Goal: Information Seeking & Learning: Find specific fact

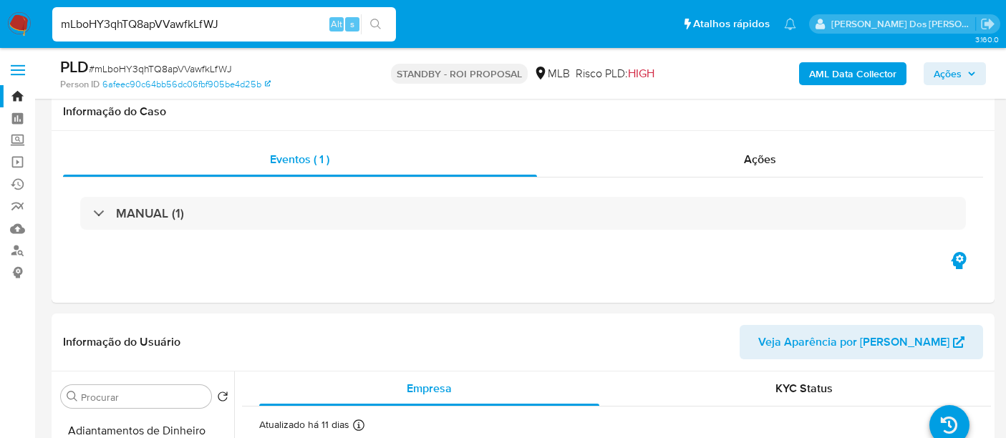
select select "10"
type input "kVsscnM1TKFoMJGcuWW29xM1"
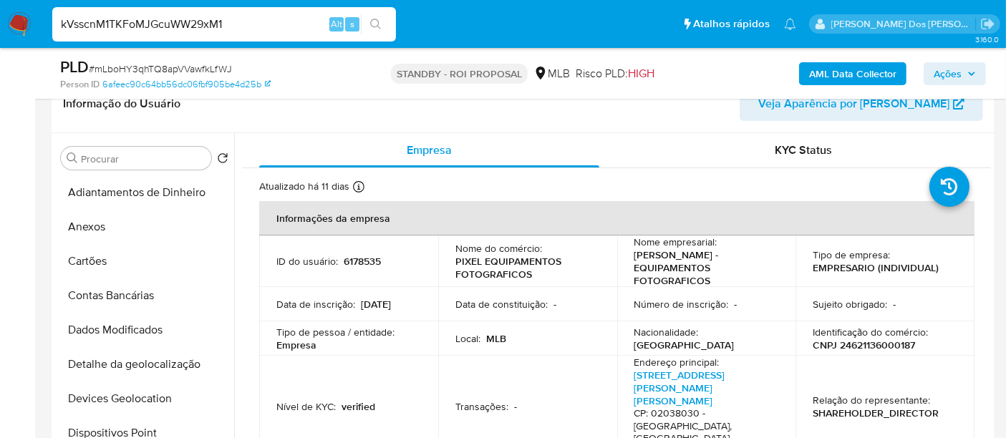
scroll to position [556, 0]
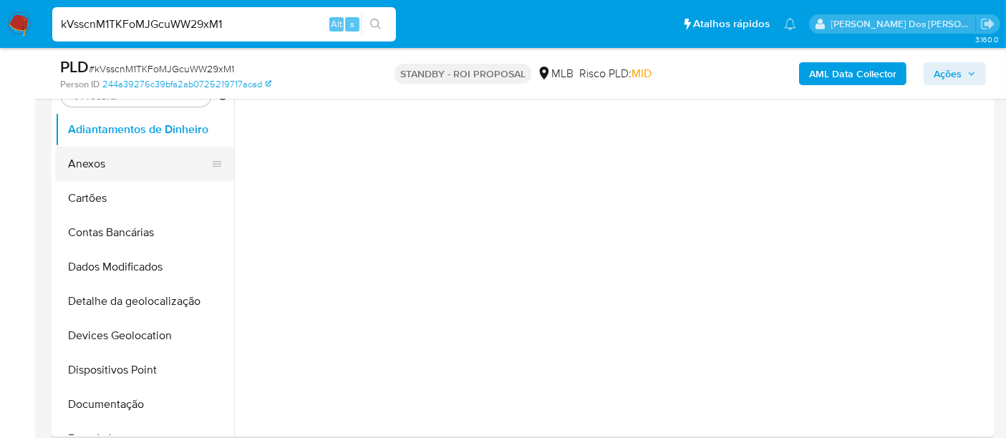
scroll to position [318, 0]
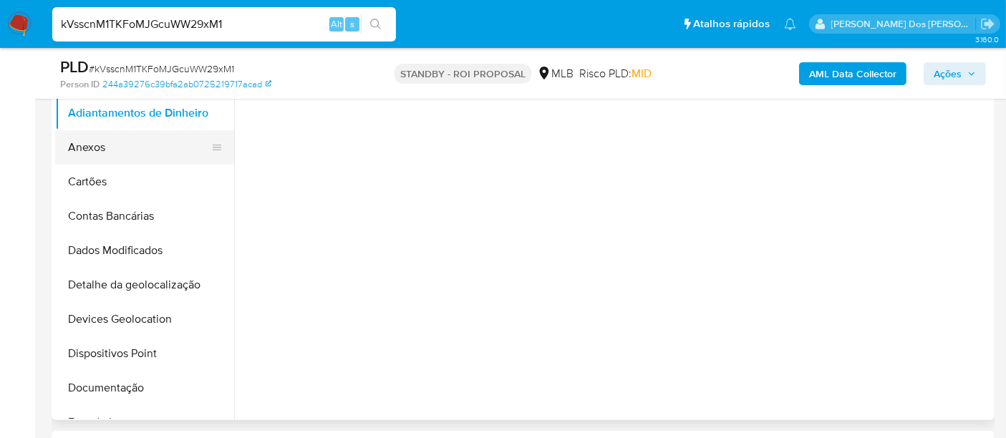
select select "10"
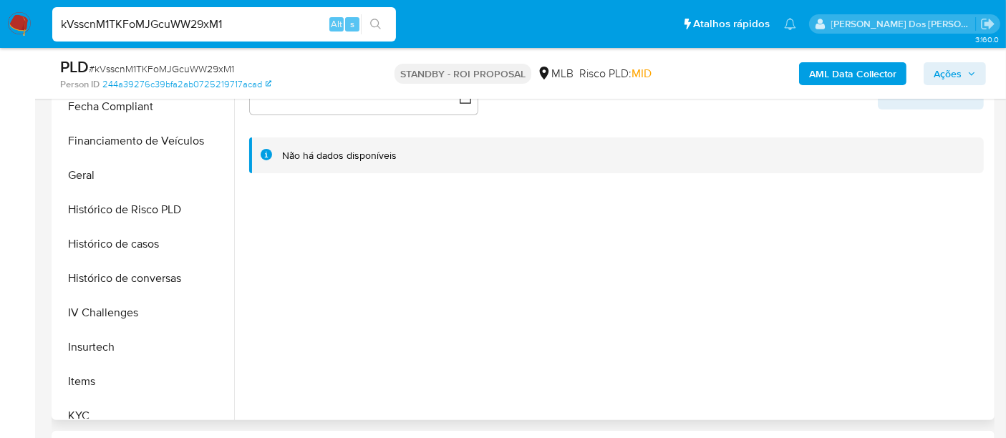
scroll to position [636, 0]
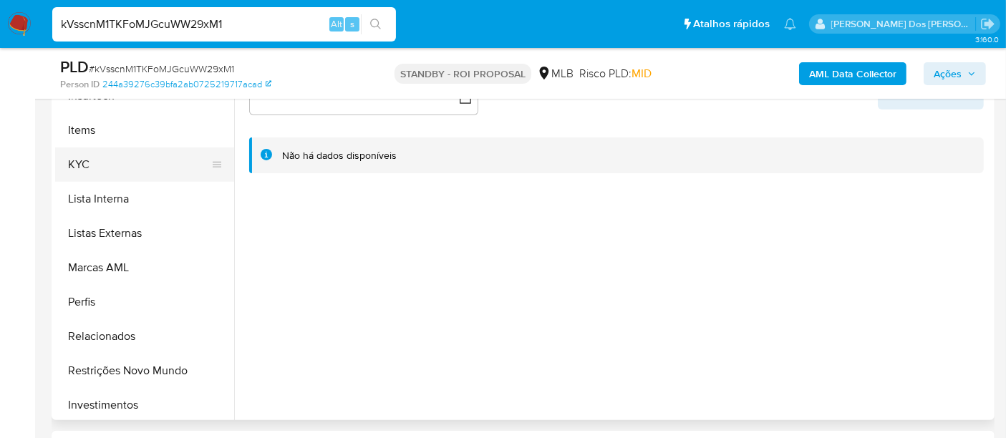
click at [79, 170] on button "KYC" at bounding box center [139, 165] width 168 height 34
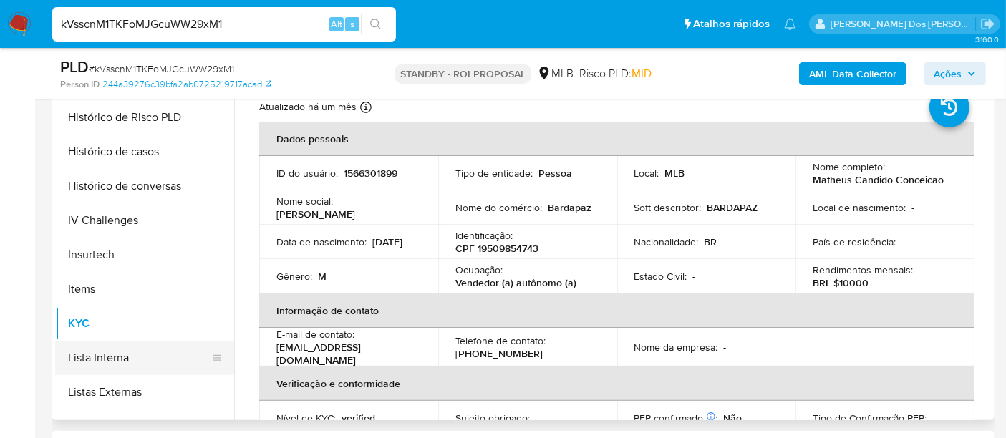
scroll to position [397, 0]
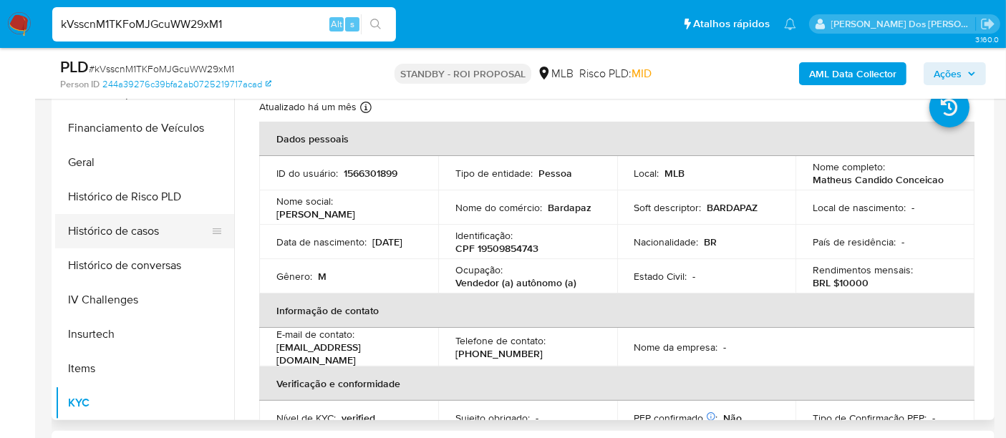
drag, startPoint x: 120, startPoint y: 232, endPoint x: 159, endPoint y: 236, distance: 38.9
click at [120, 232] on button "Histórico de casos" at bounding box center [139, 231] width 168 height 34
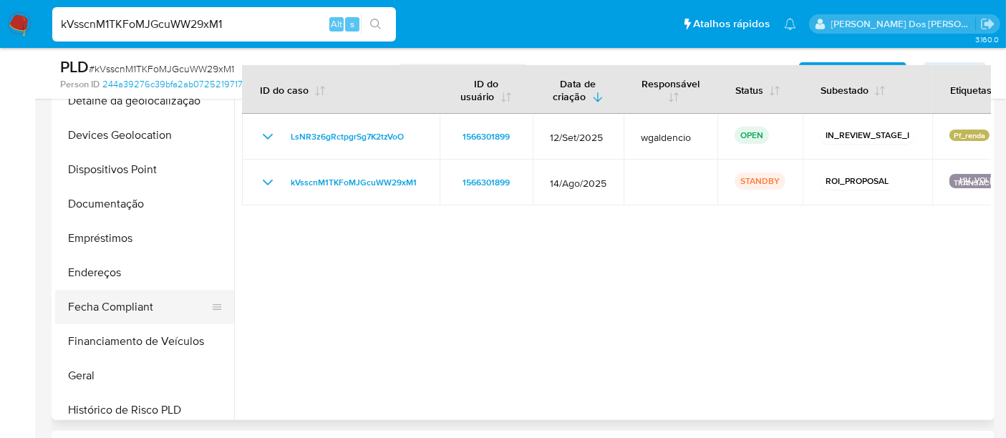
scroll to position [238, 0]
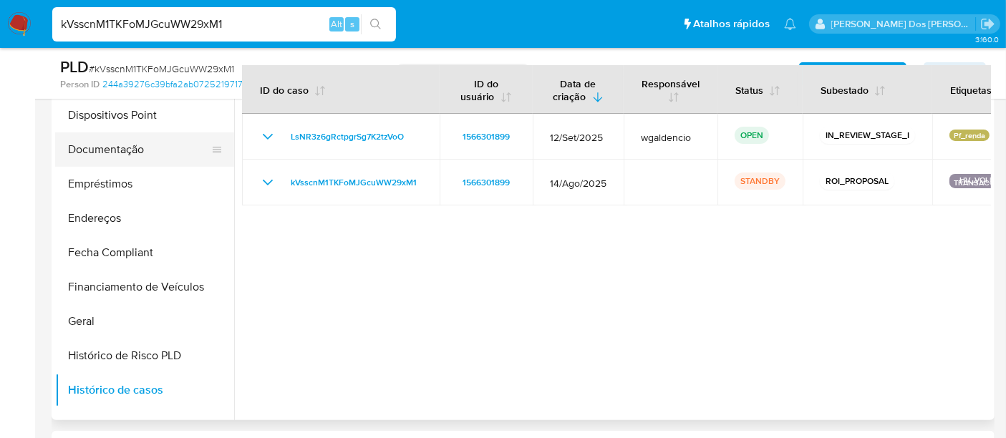
click at [123, 146] on button "Documentação" at bounding box center [139, 149] width 168 height 34
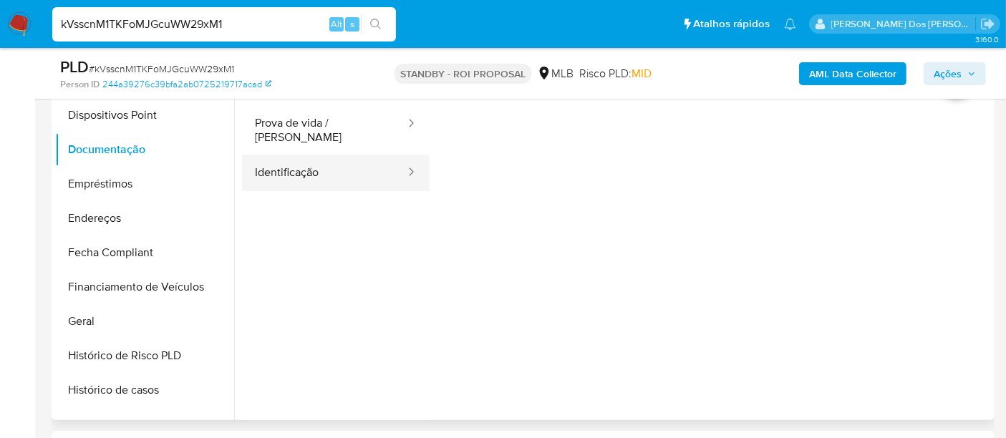
click at [294, 165] on button "Identificação" at bounding box center [324, 173] width 165 height 37
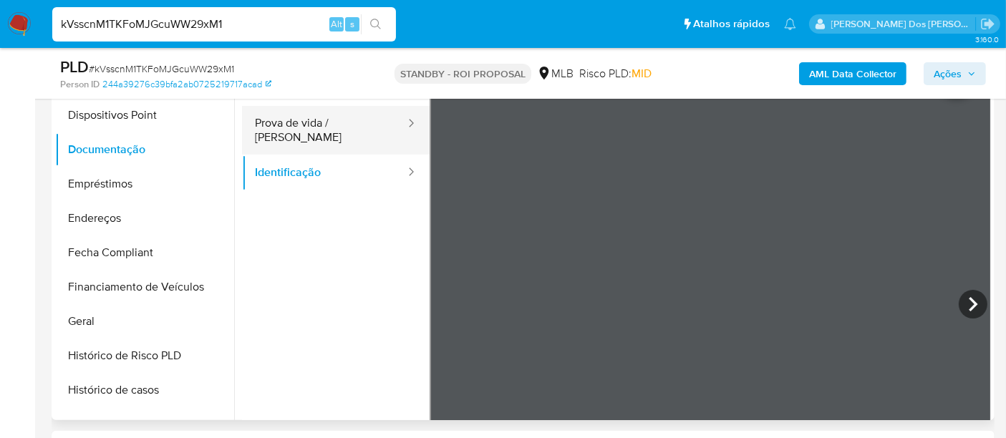
click at [351, 123] on button "Prova de vida / [PERSON_NAME]" at bounding box center [324, 130] width 165 height 49
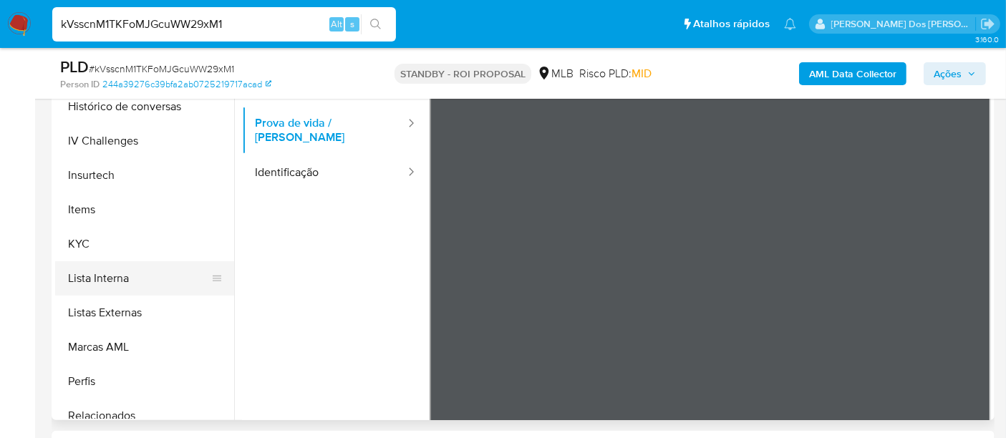
scroll to position [673, 0]
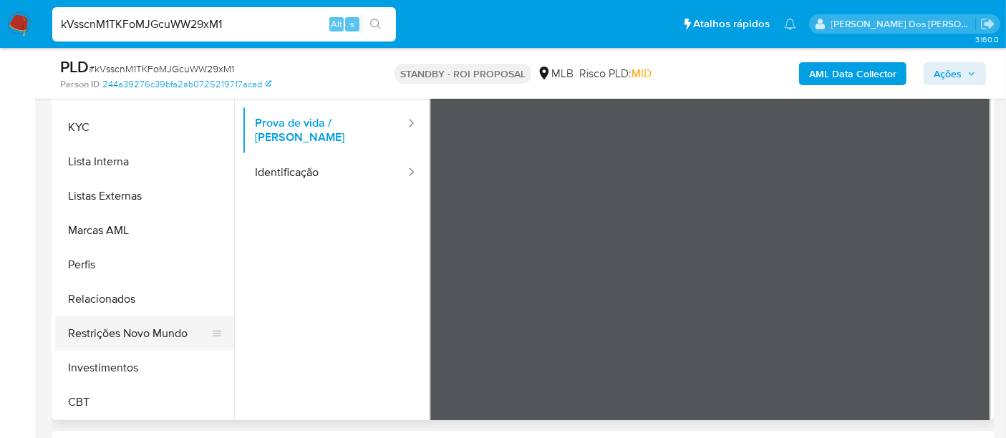
click at [135, 324] on button "Restrições Novo Mundo" at bounding box center [139, 334] width 168 height 34
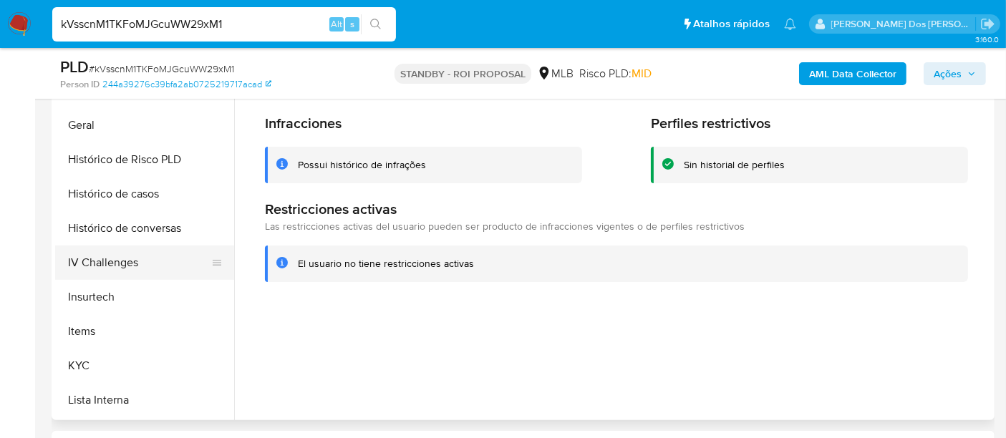
scroll to position [355, 0]
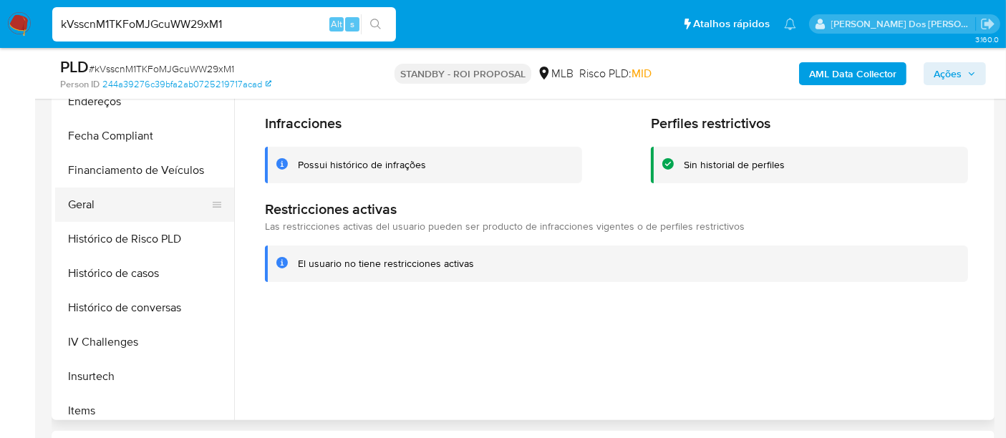
click at [93, 206] on button "Geral" at bounding box center [139, 205] width 168 height 34
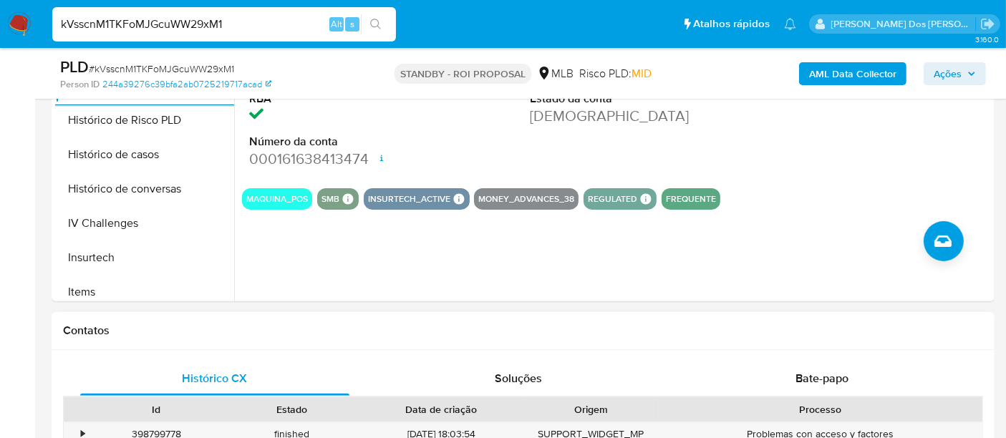
scroll to position [636, 0]
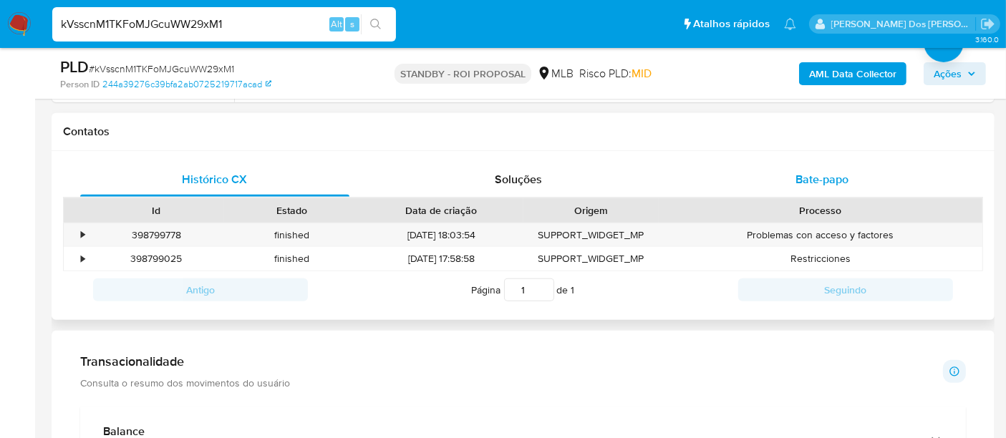
click at [823, 174] on span "Bate-papo" at bounding box center [822, 179] width 53 height 16
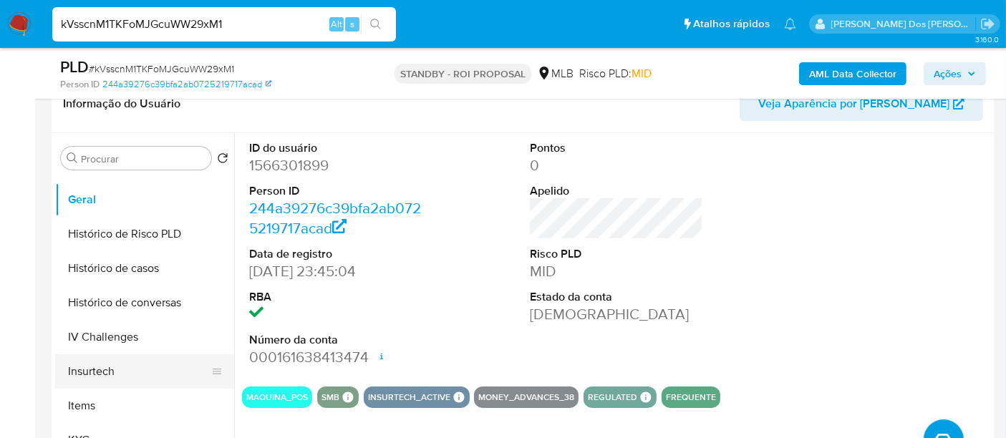
scroll to position [514, 0]
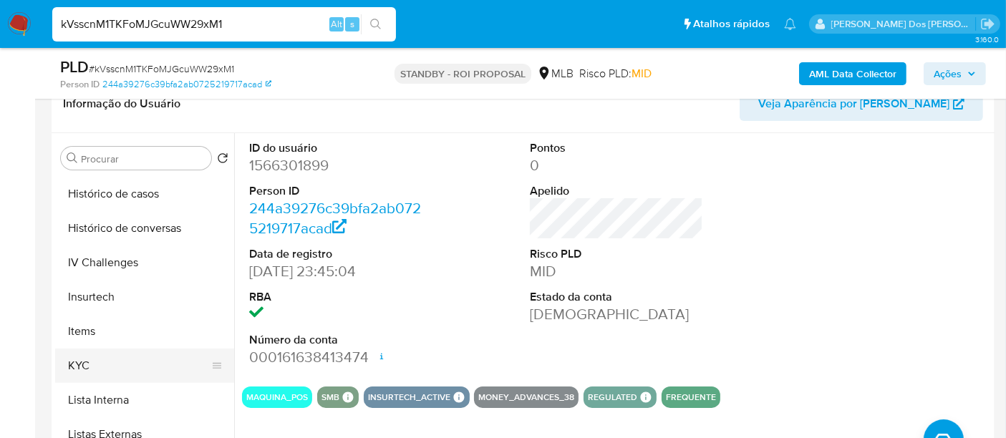
click at [79, 362] on button "KYC" at bounding box center [139, 366] width 168 height 34
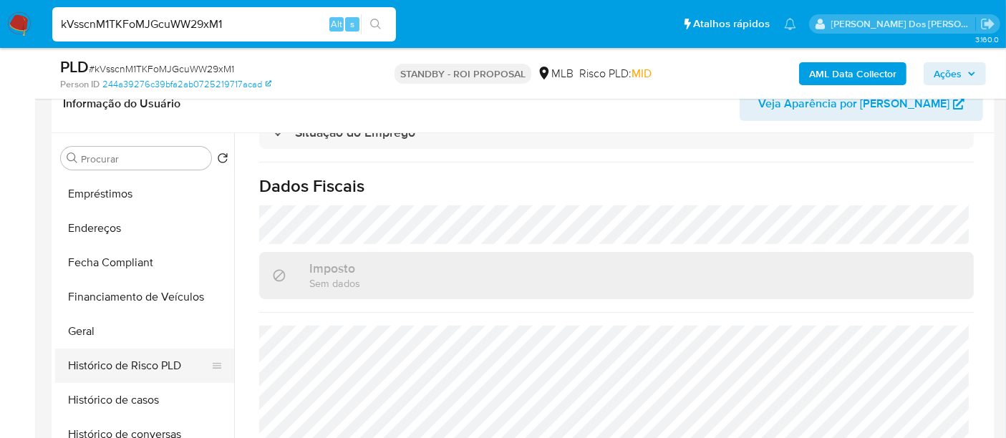
scroll to position [276, 0]
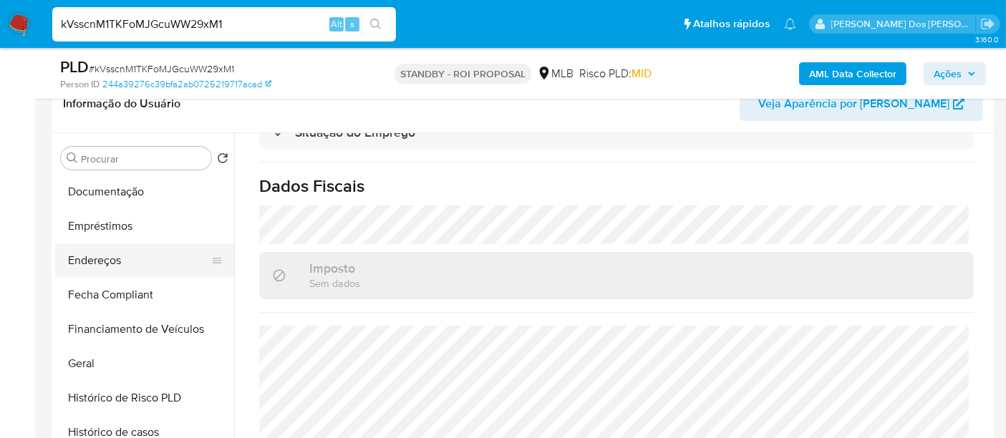
click at [119, 266] on button "Endereços" at bounding box center [139, 261] width 168 height 34
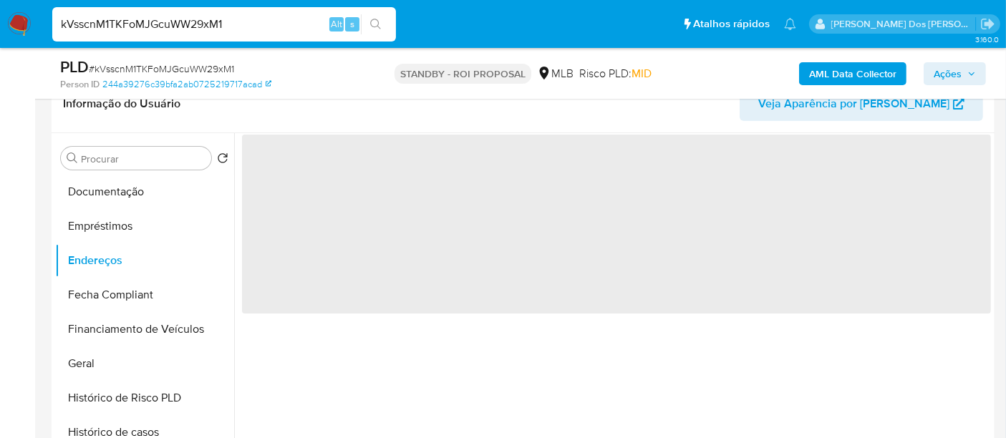
scroll to position [0, 0]
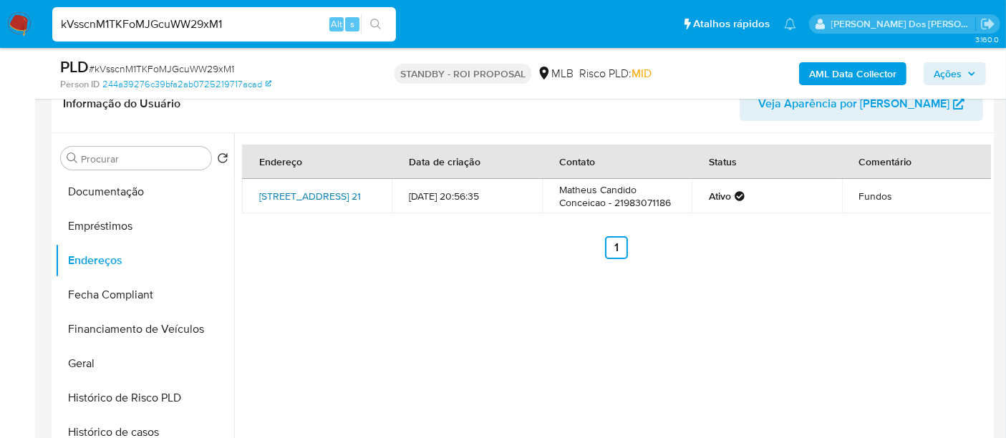
click at [304, 190] on link "[STREET_ADDRESS] 21" at bounding box center [310, 196] width 102 height 14
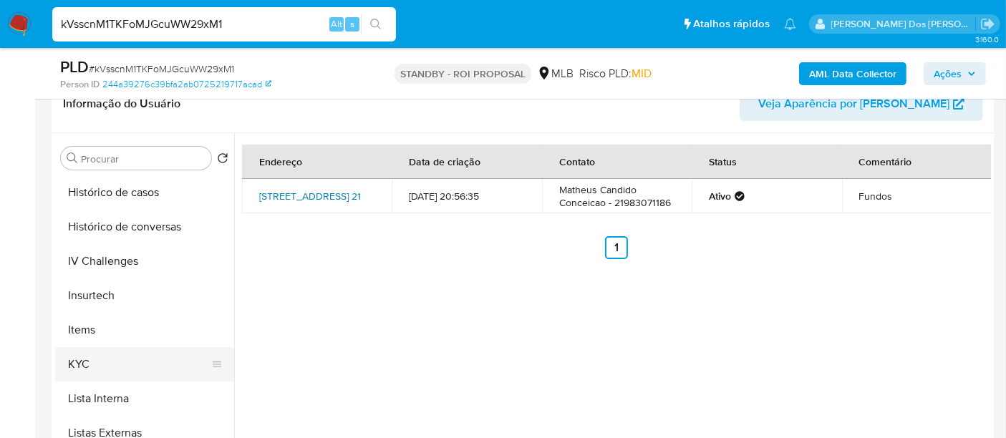
scroll to position [594, 0]
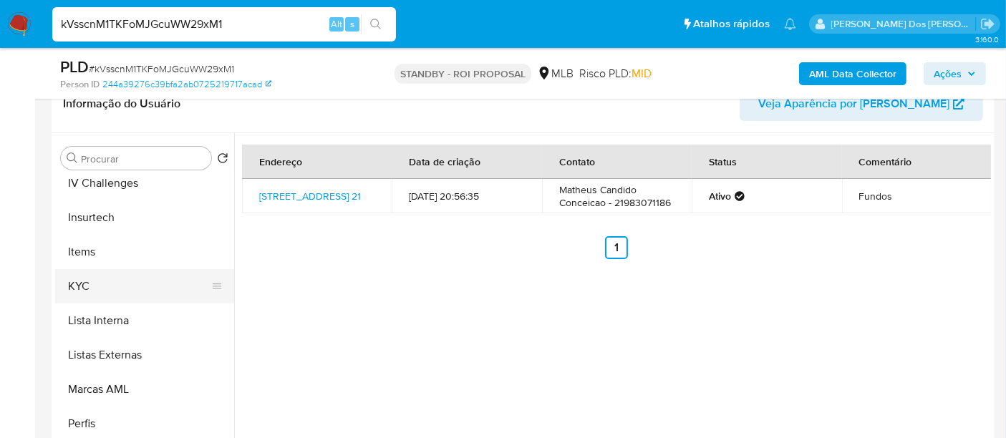
click at [94, 284] on button "KYC" at bounding box center [139, 286] width 168 height 34
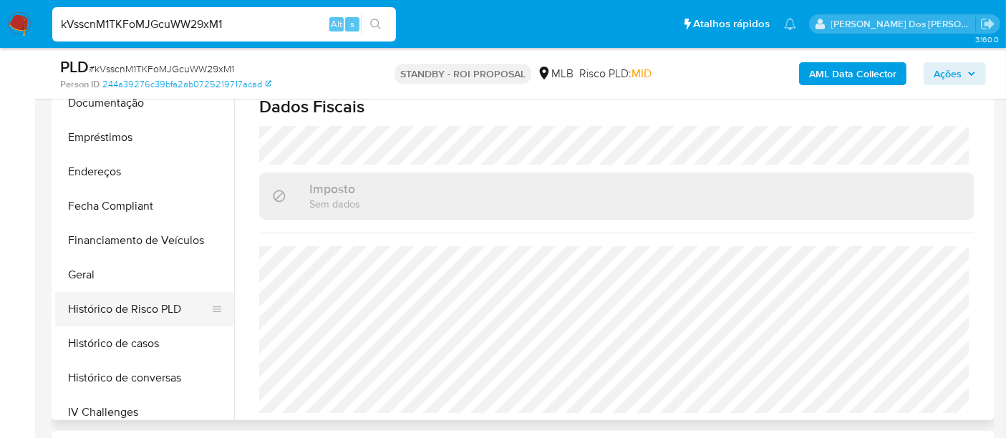
scroll to position [196, 0]
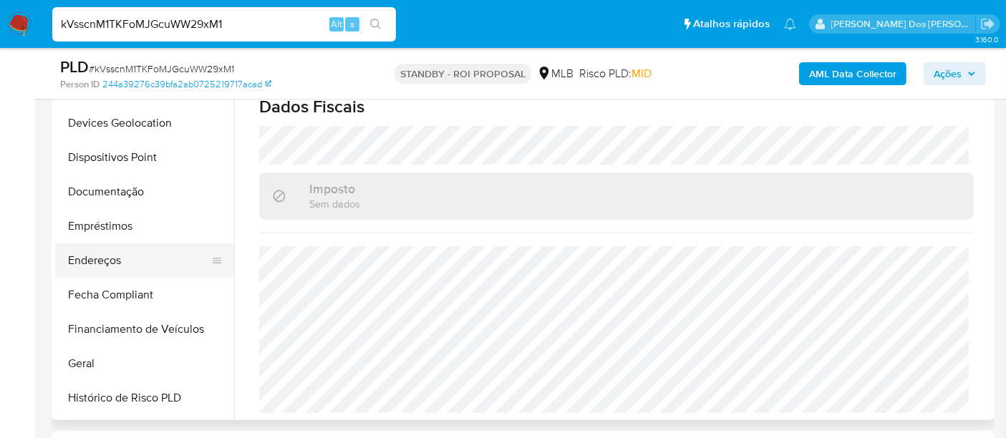
click at [118, 256] on button "Endereços" at bounding box center [139, 261] width 168 height 34
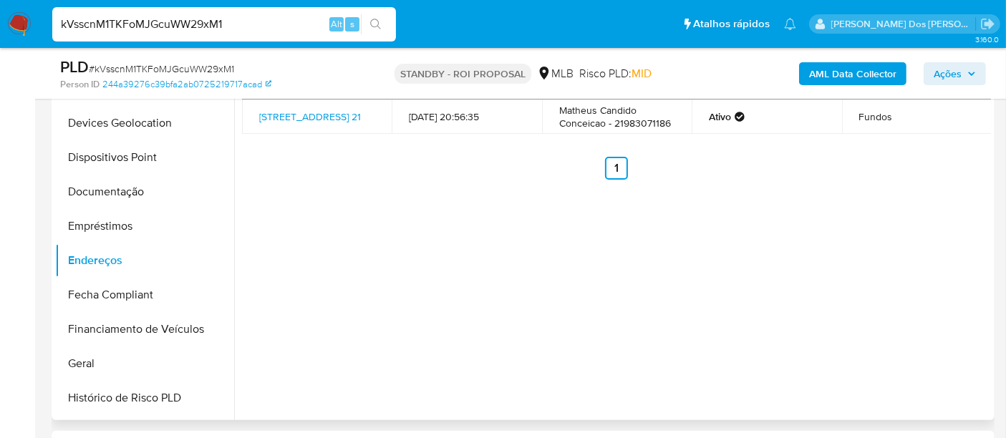
scroll to position [238, 0]
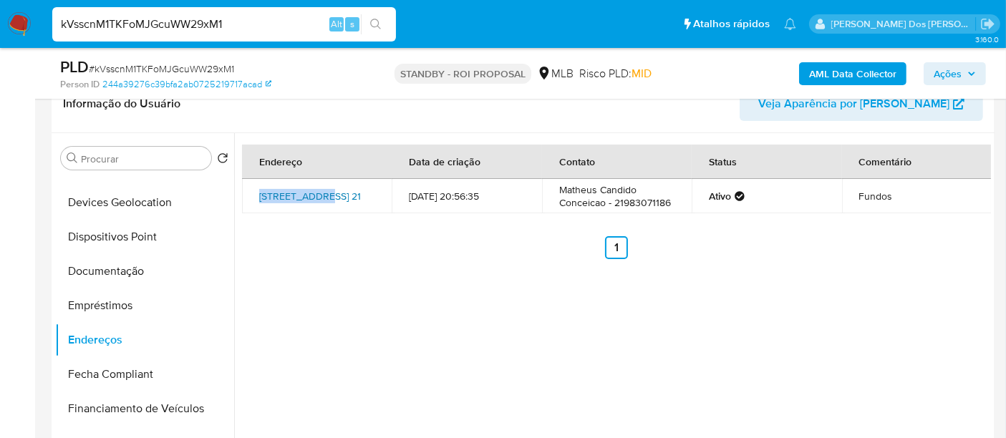
drag, startPoint x: 256, startPoint y: 185, endPoint x: 321, endPoint y: 186, distance: 65.2
click at [321, 186] on td "[STREET_ADDRESS] 21" at bounding box center [317, 196] width 150 height 34
copy link "[STREET_ADDRESS]"
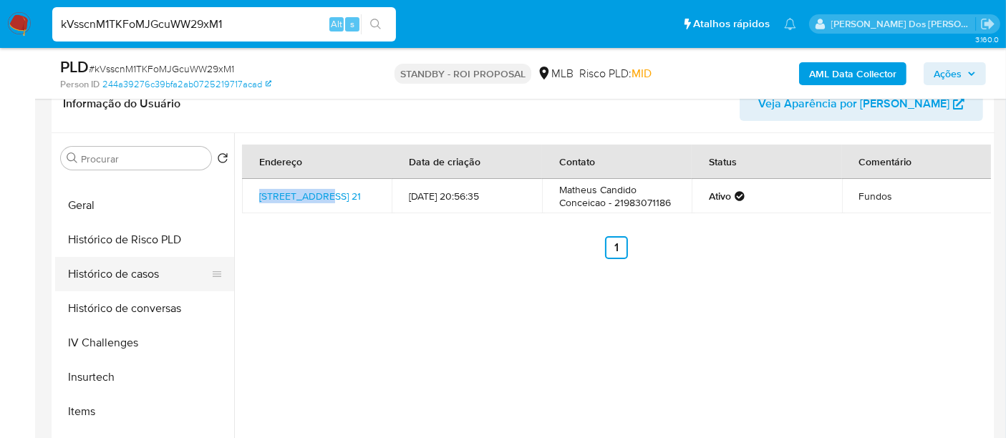
scroll to position [593, 0]
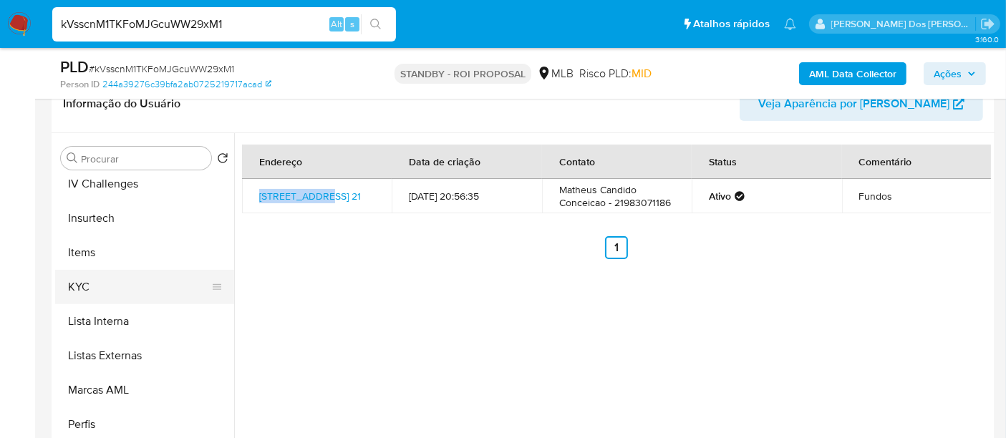
drag, startPoint x: 87, startPoint y: 291, endPoint x: 171, endPoint y: 291, distance: 83.8
click at [87, 291] on button "KYC" at bounding box center [139, 287] width 168 height 34
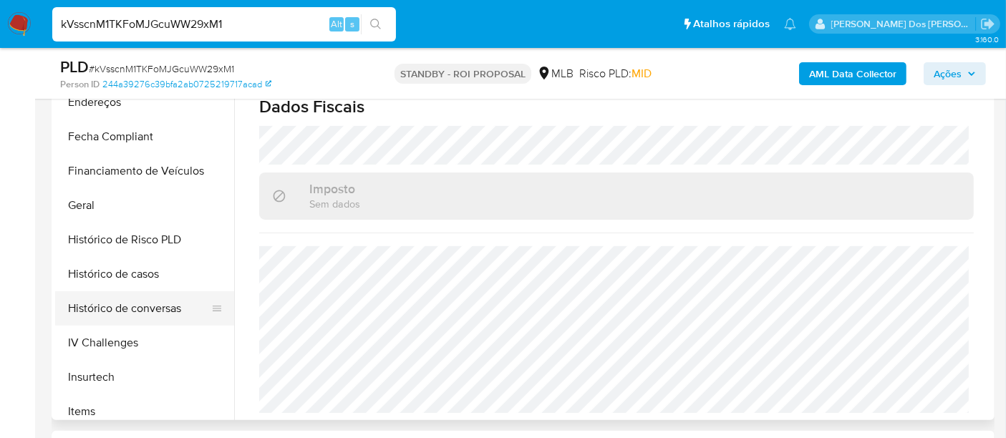
scroll to position [275, 0]
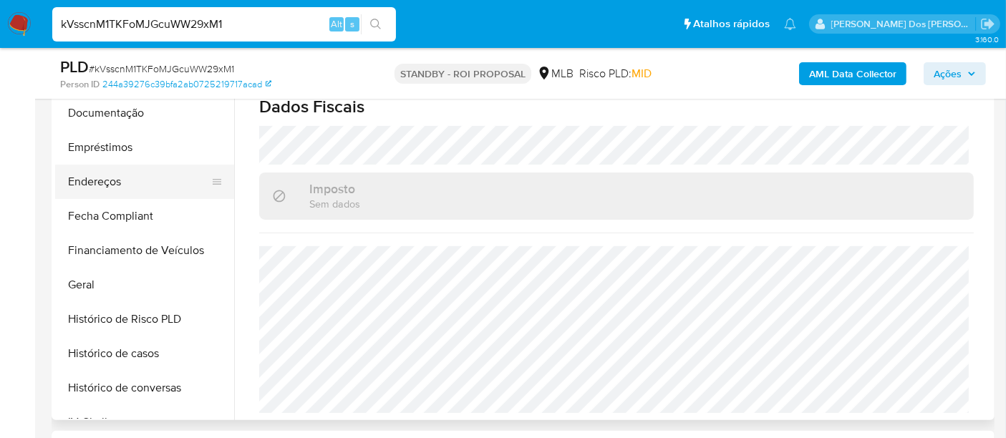
click at [112, 183] on button "Endereços" at bounding box center [139, 182] width 168 height 34
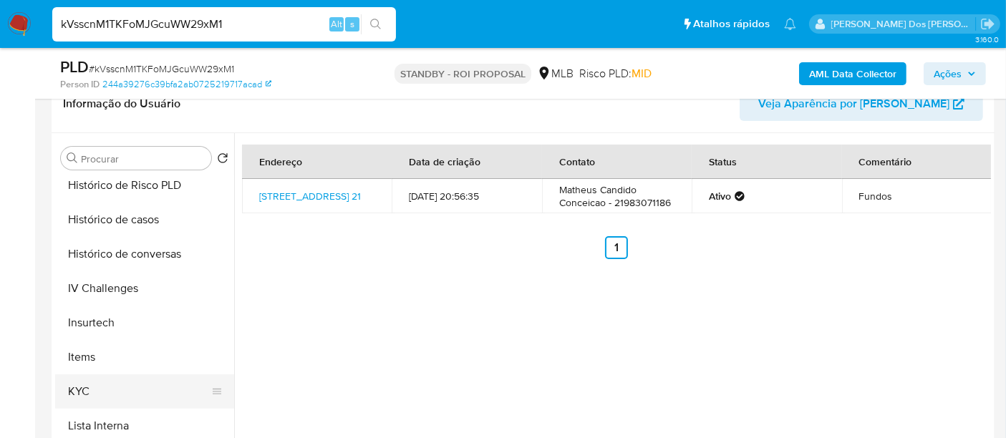
scroll to position [514, 0]
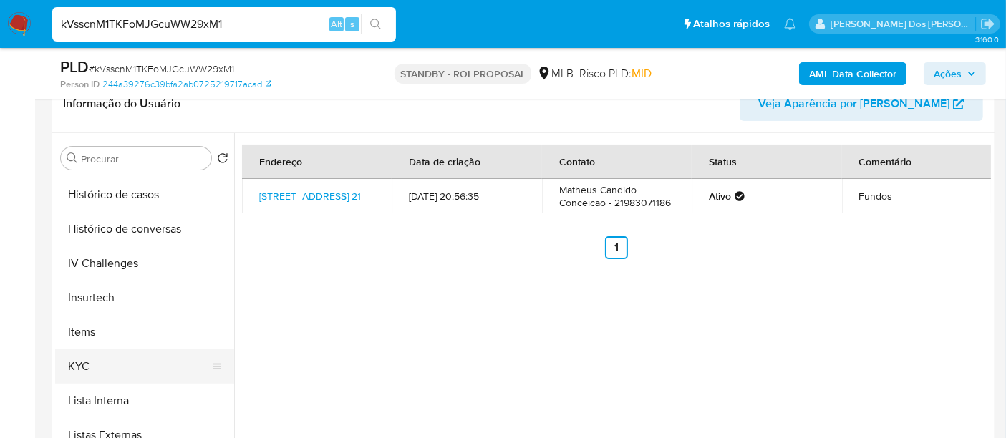
click at [80, 367] on button "KYC" at bounding box center [139, 367] width 168 height 34
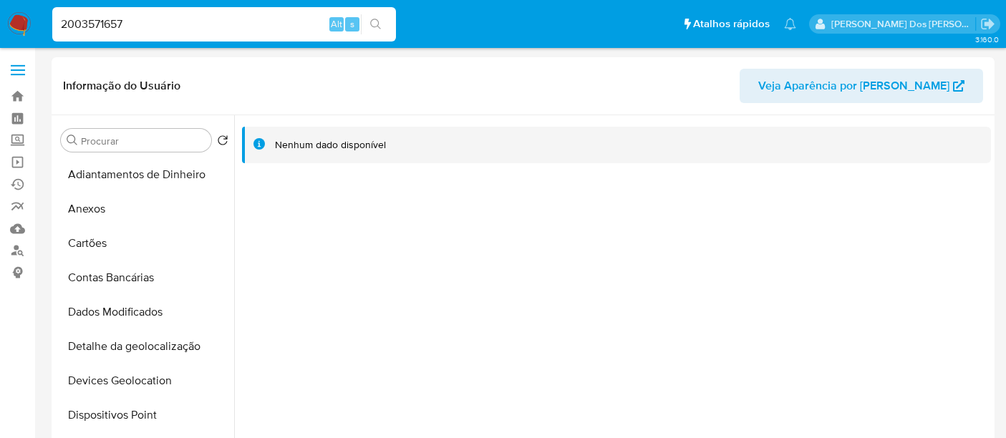
select select "10"
